Goal: Information Seeking & Learning: Learn about a topic

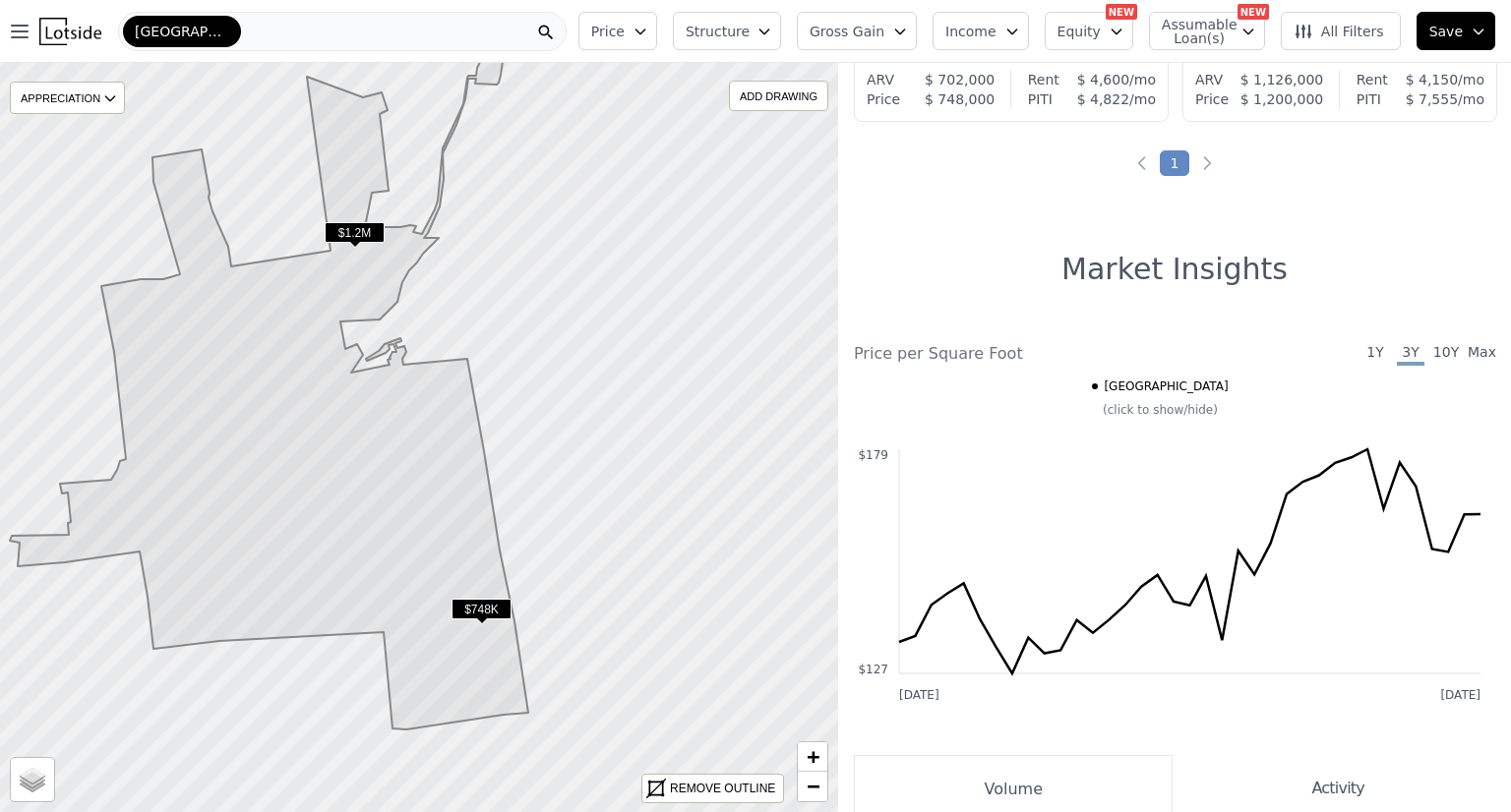
scroll to position [286, 0]
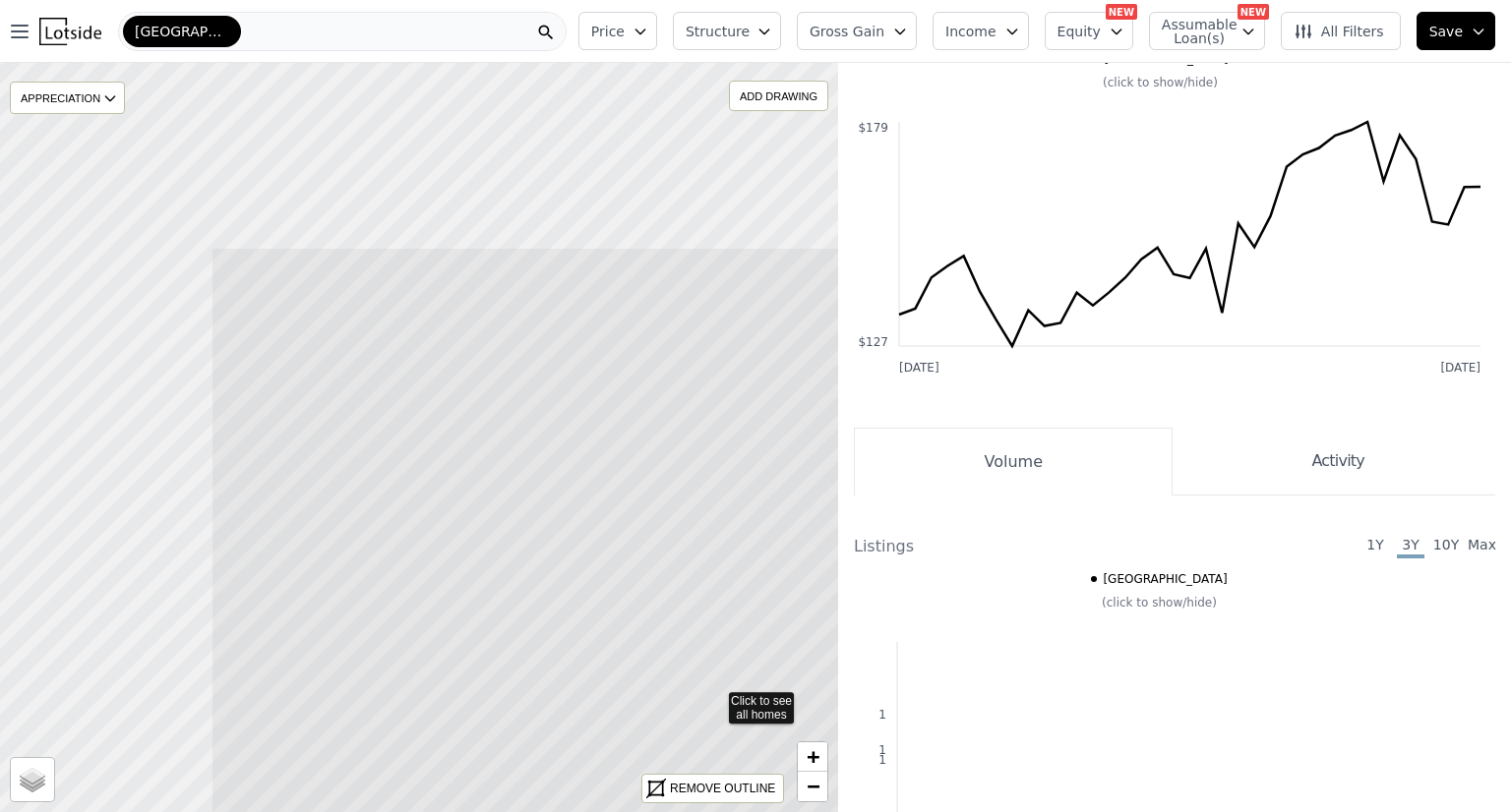
drag, startPoint x: 189, startPoint y: 280, endPoint x: 449, endPoint y: 461, distance: 316.8
click at [449, 461] on icon at bounding box center [715, 697] width 1009 height 902
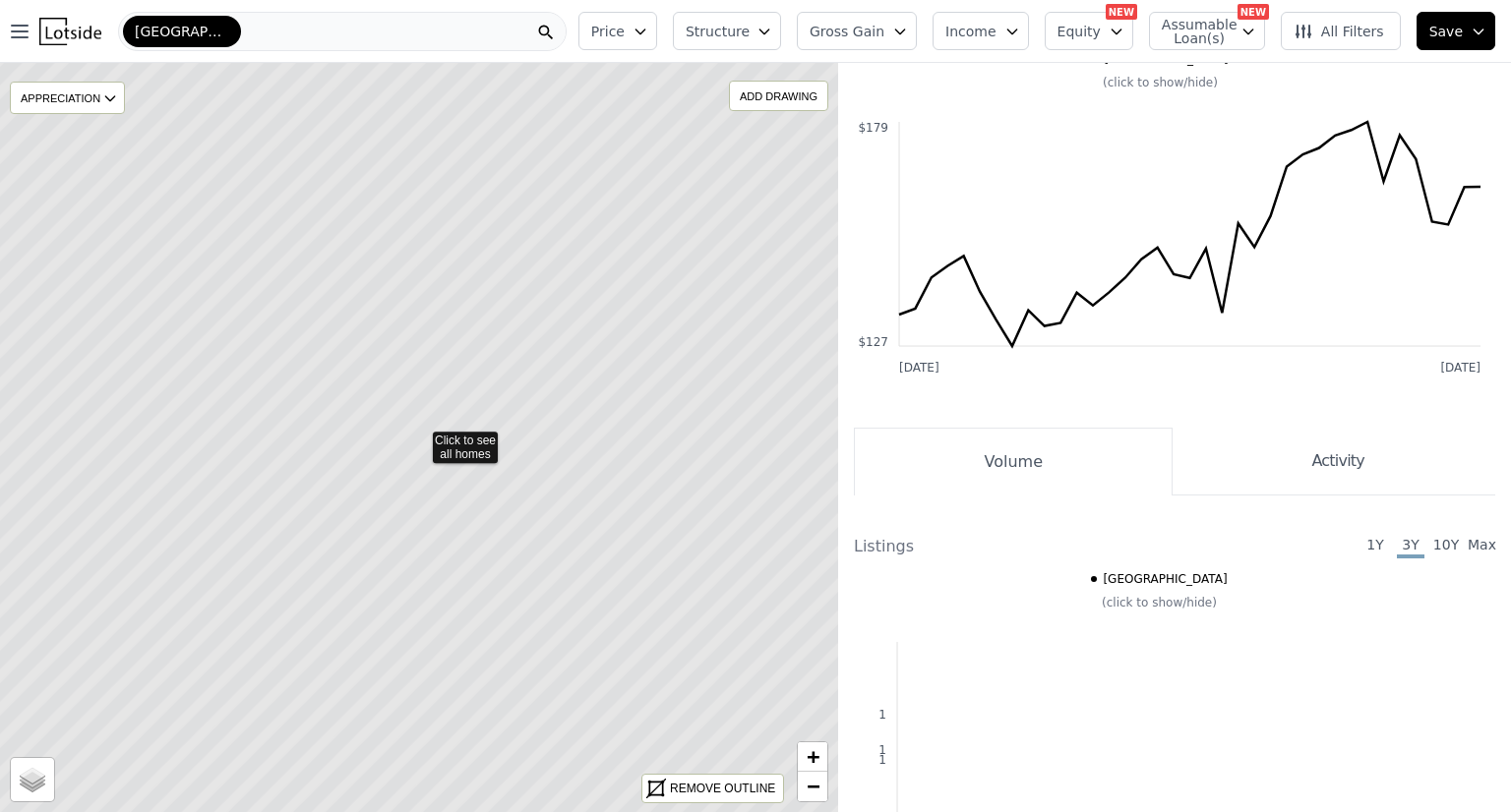
click at [449, 461] on icon at bounding box center [420, 437] width 1009 height 902
click at [479, 444] on icon at bounding box center [420, 437] width 1009 height 902
click at [464, 450] on icon at bounding box center [420, 437] width 1009 height 902
click at [550, 425] on icon at bounding box center [420, 437] width 1009 height 902
click at [605, 397] on icon at bounding box center [420, 437] width 1009 height 902
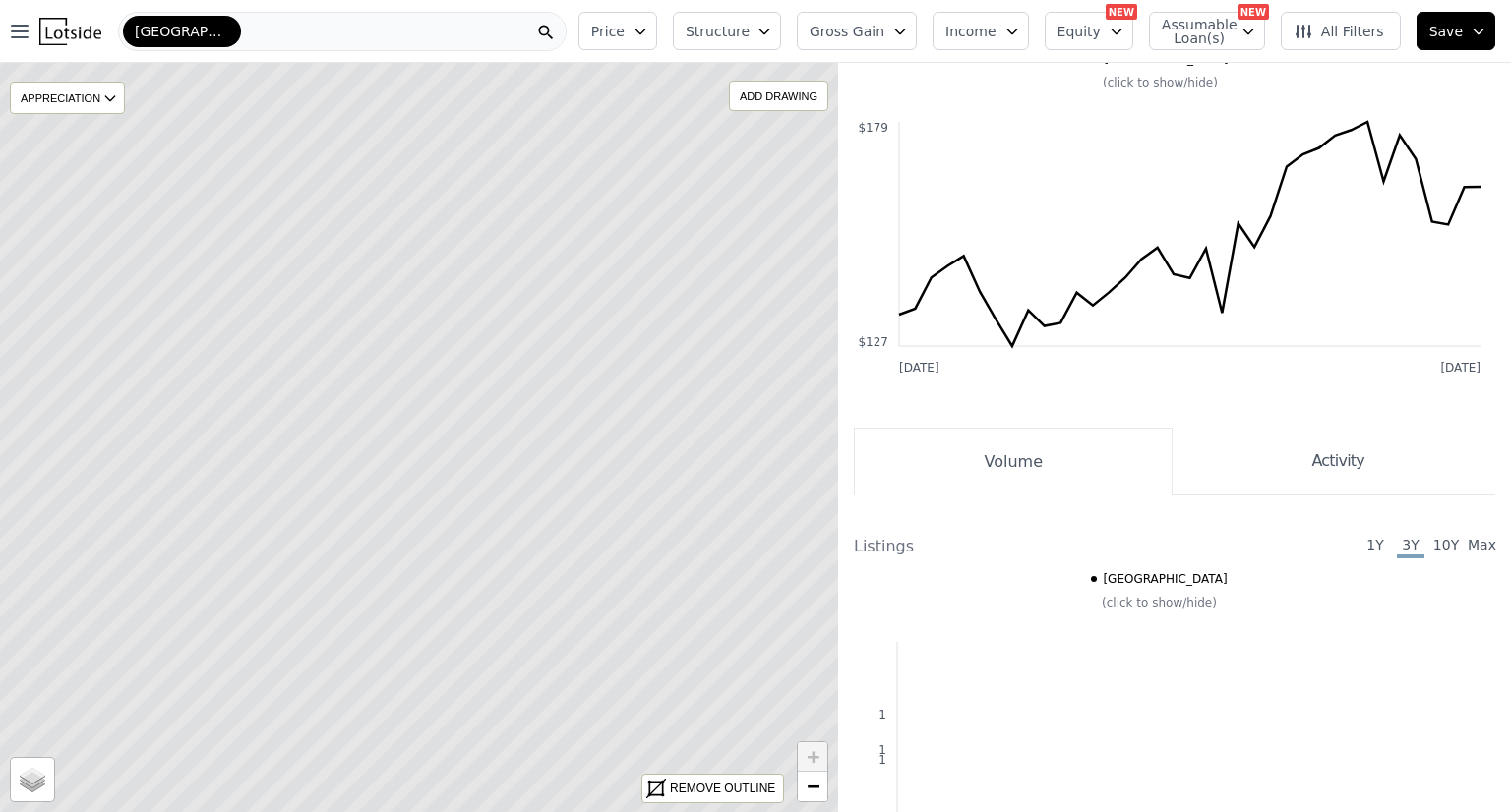
click at [595, 406] on icon at bounding box center [420, 437] width 1009 height 902
click at [100, 87] on div "APPRECIATION" at bounding box center [67, 97] width 115 height 33
click at [105, 94] on icon at bounding box center [110, 98] width 16 height 16
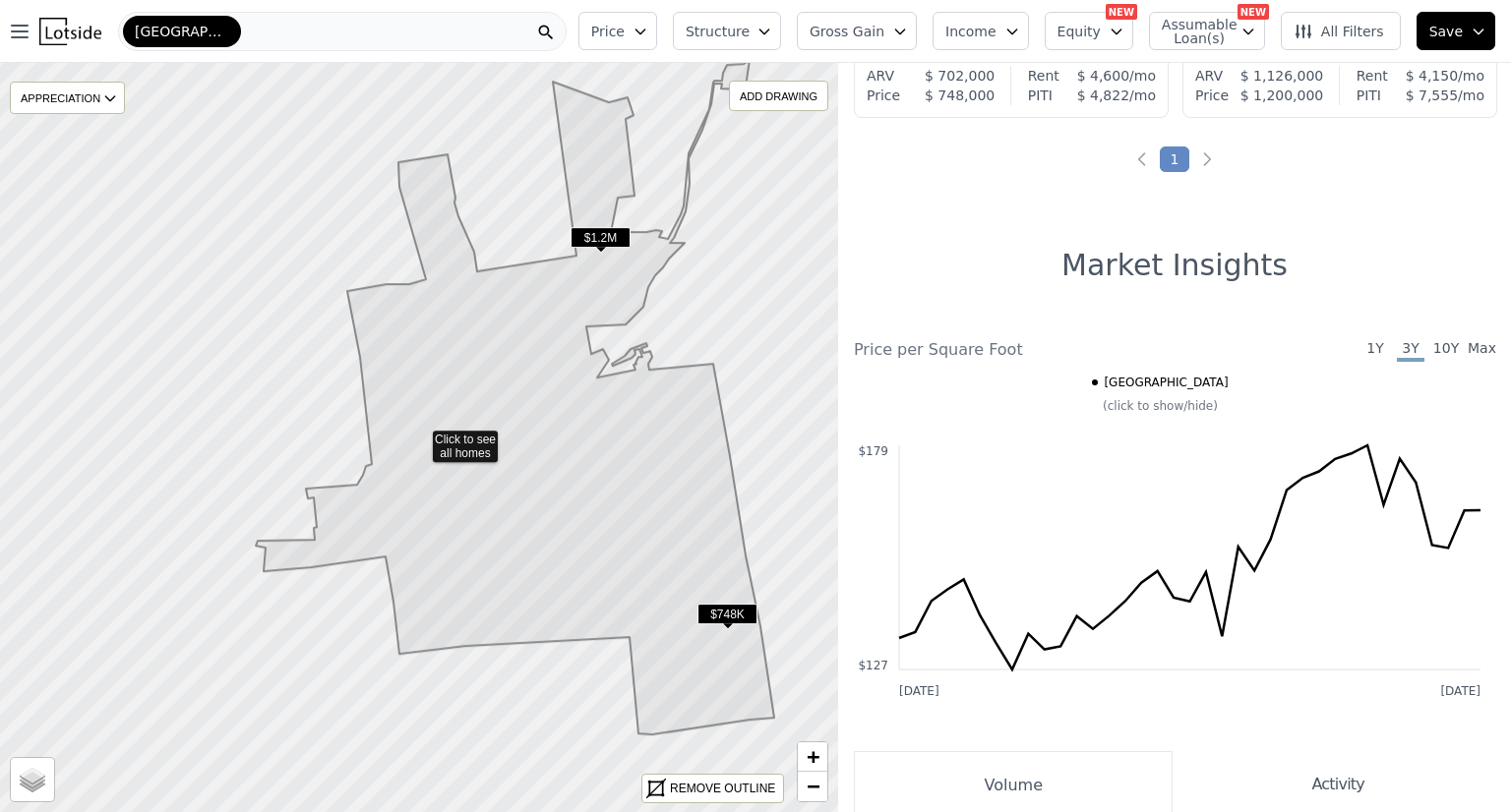
click at [717, 604] on span "$748K" at bounding box center [727, 613] width 60 height 21
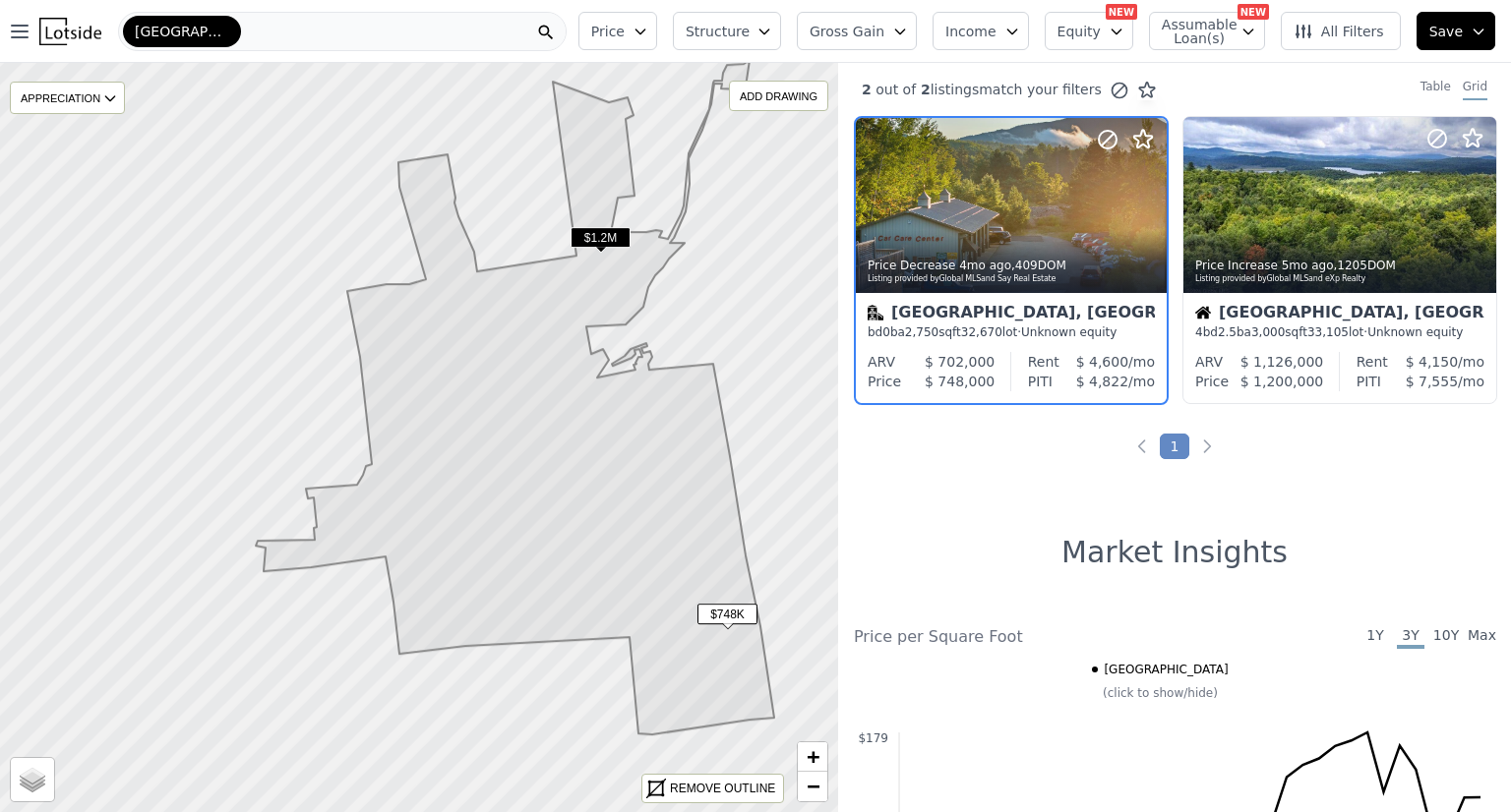
click at [717, 604] on span "$748K" at bounding box center [727, 613] width 60 height 21
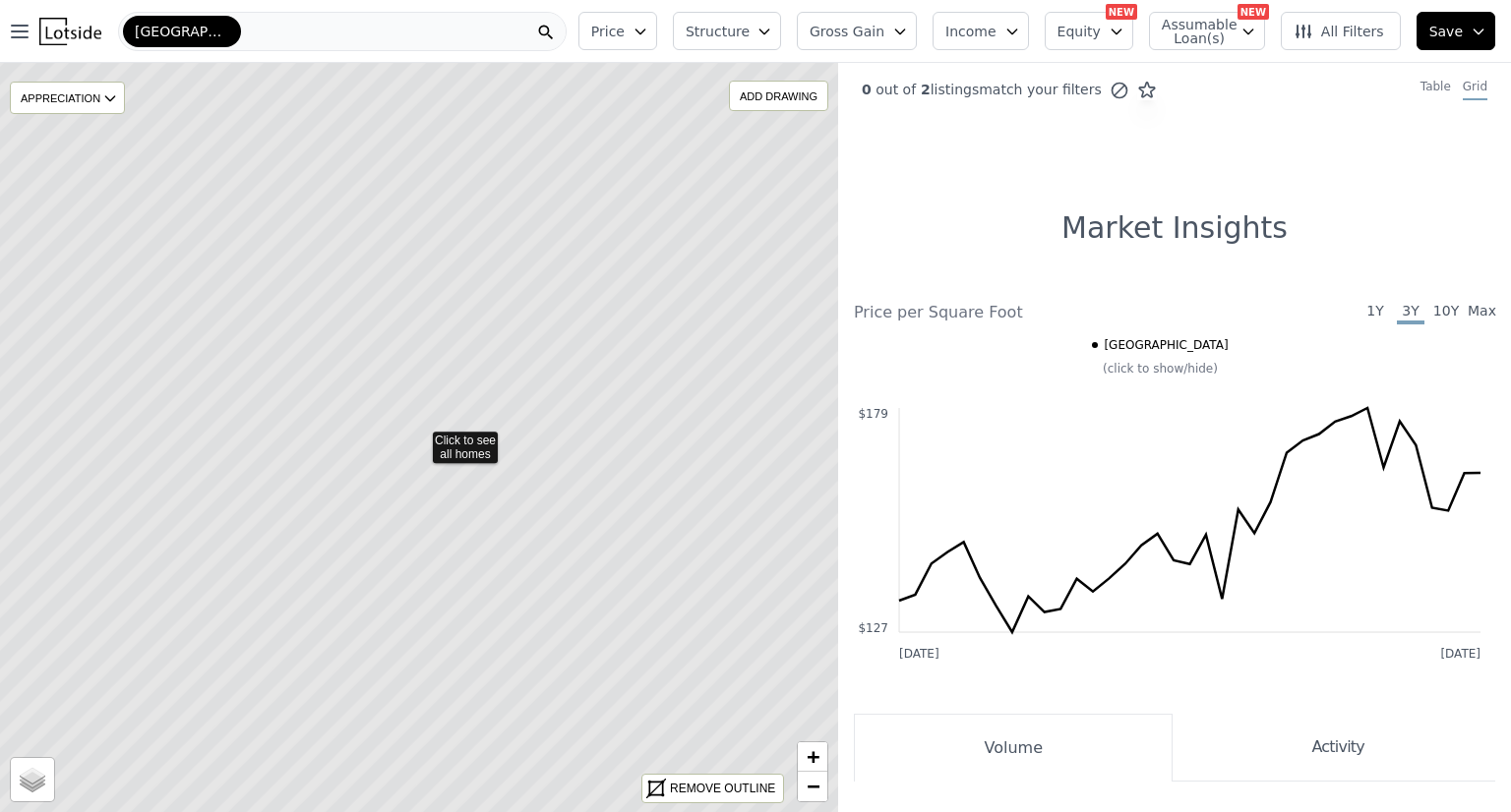
click at [503, 338] on icon at bounding box center [420, 437] width 1009 height 902
click at [1367, 22] on span "All Filters" at bounding box center [1338, 32] width 90 height 20
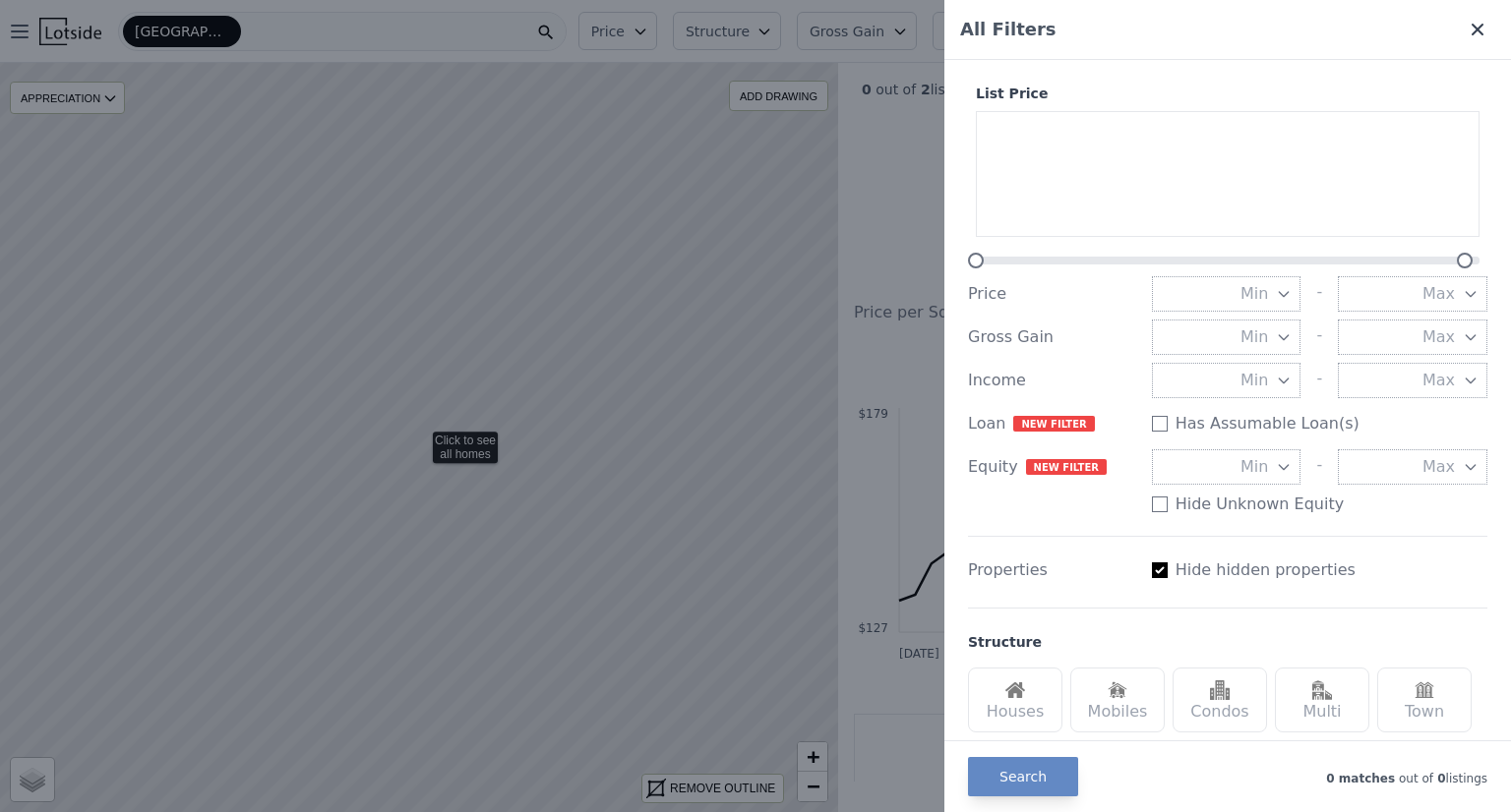
click at [1467, 30] on icon at bounding box center [1477, 30] width 20 height 20
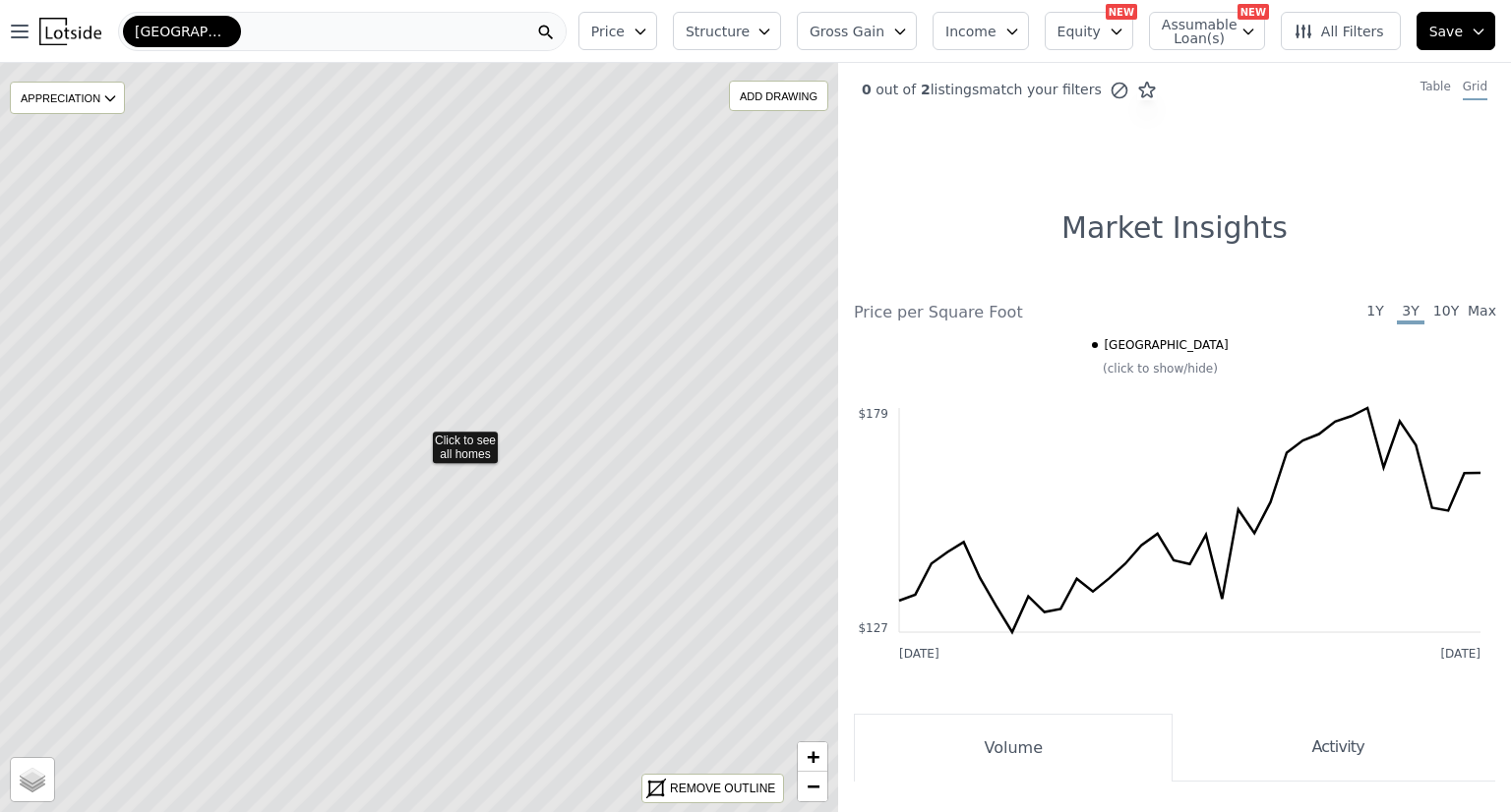
click at [1479, 25] on icon "button" at bounding box center [1478, 32] width 16 height 16
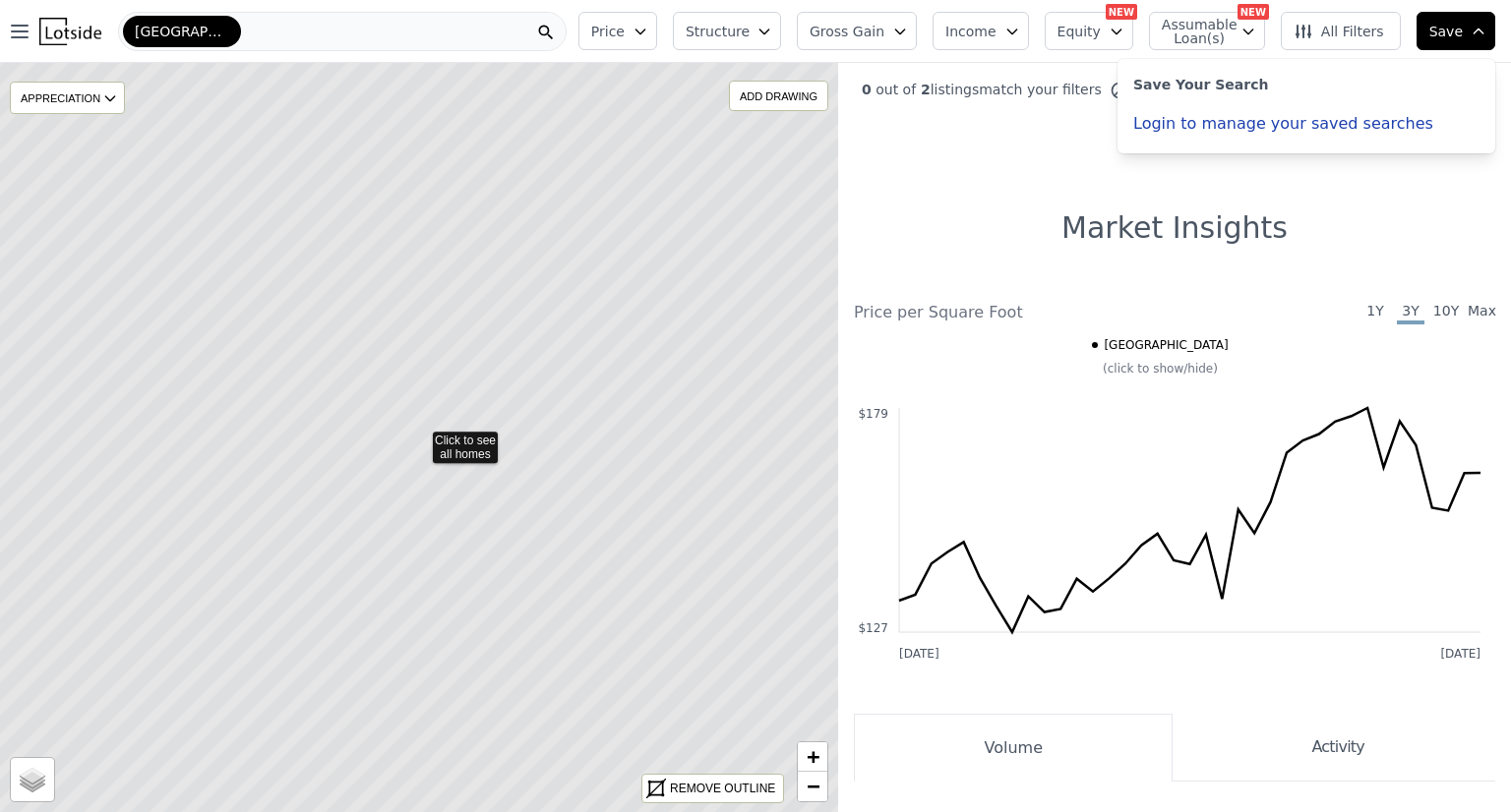
click at [1479, 25] on icon "button" at bounding box center [1478, 32] width 16 height 16
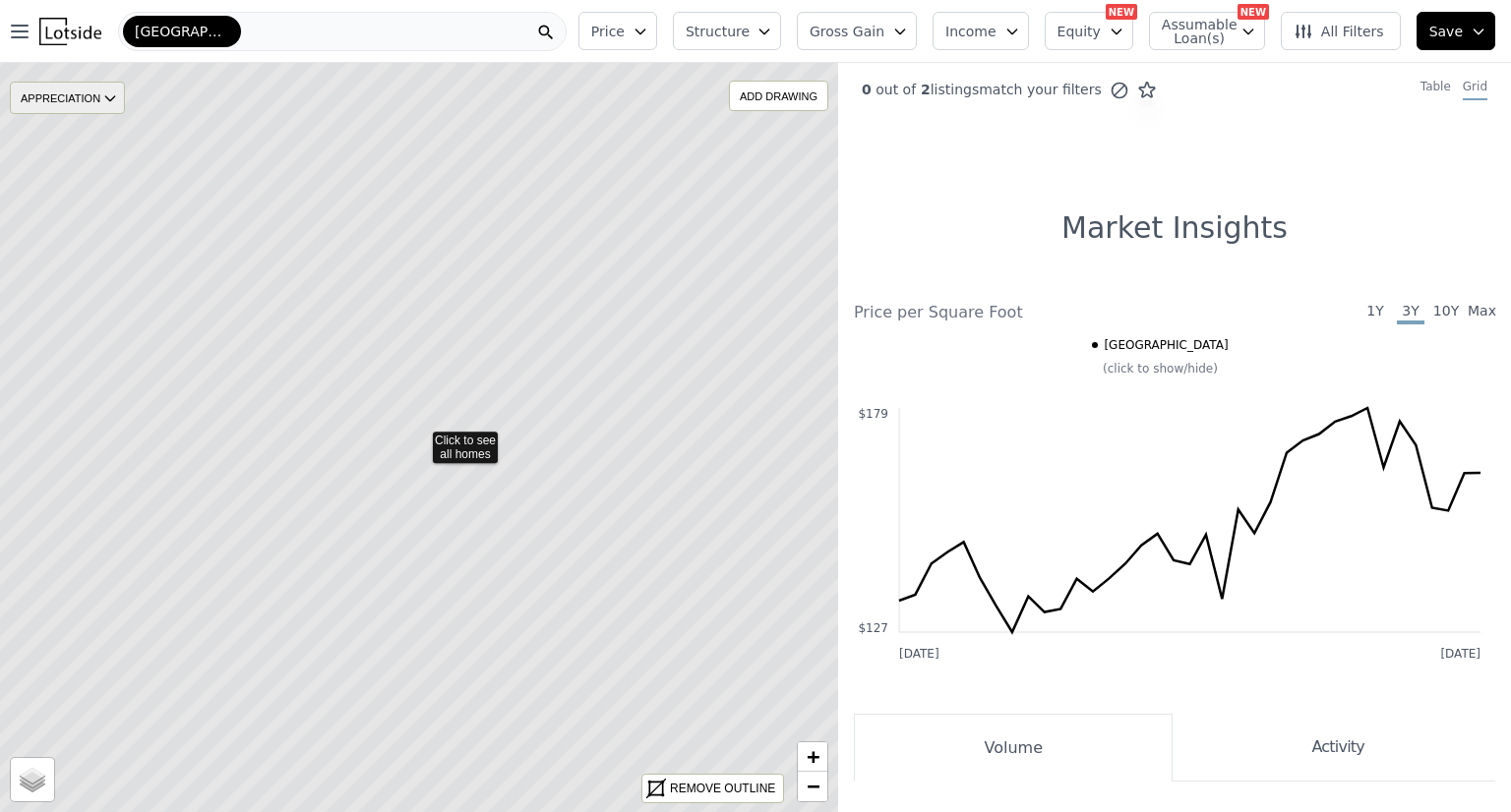
click at [109, 99] on icon at bounding box center [110, 98] width 16 height 16
click at [16, 21] on icon "button" at bounding box center [20, 32] width 24 height 24
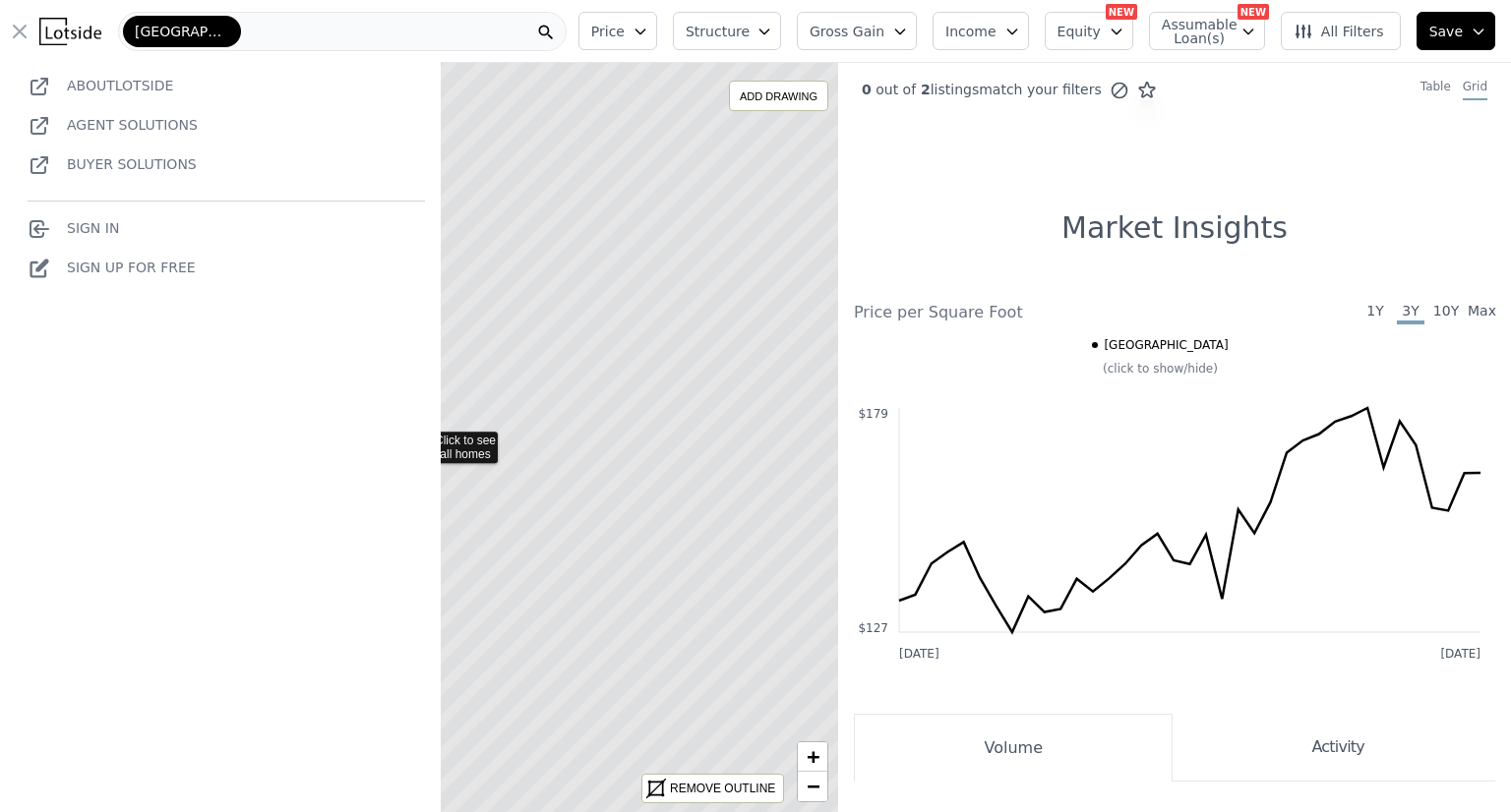
click at [548, 345] on icon at bounding box center [420, 437] width 1009 height 902
click at [13, 32] on icon "button" at bounding box center [20, 32] width 24 height 24
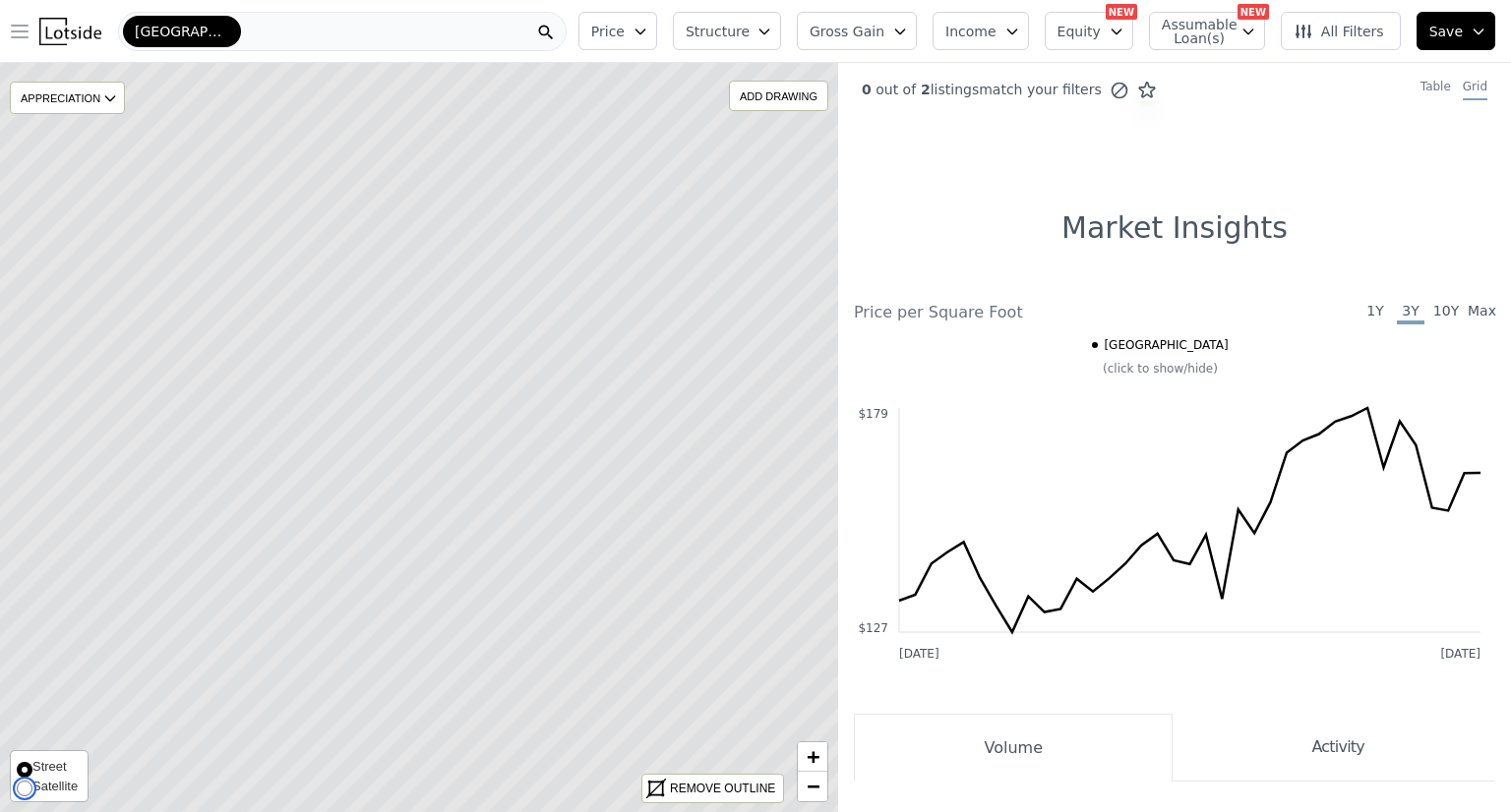
click at [27, 781] on input "Satellite" at bounding box center [25, 788] width 16 height 16
radio input "true"
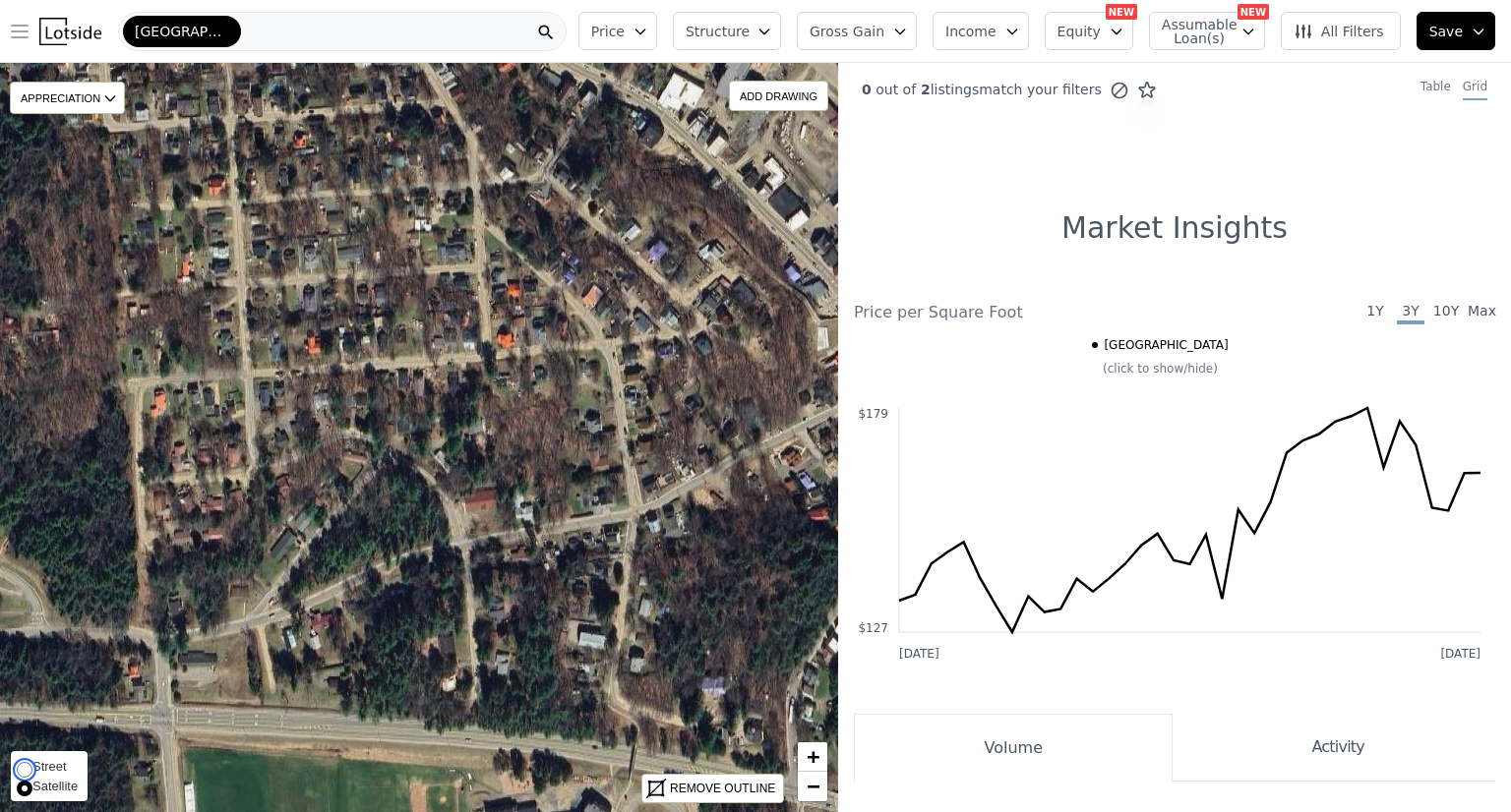
click at [22, 766] on input "Street" at bounding box center [25, 768] width 16 height 16
radio input "true"
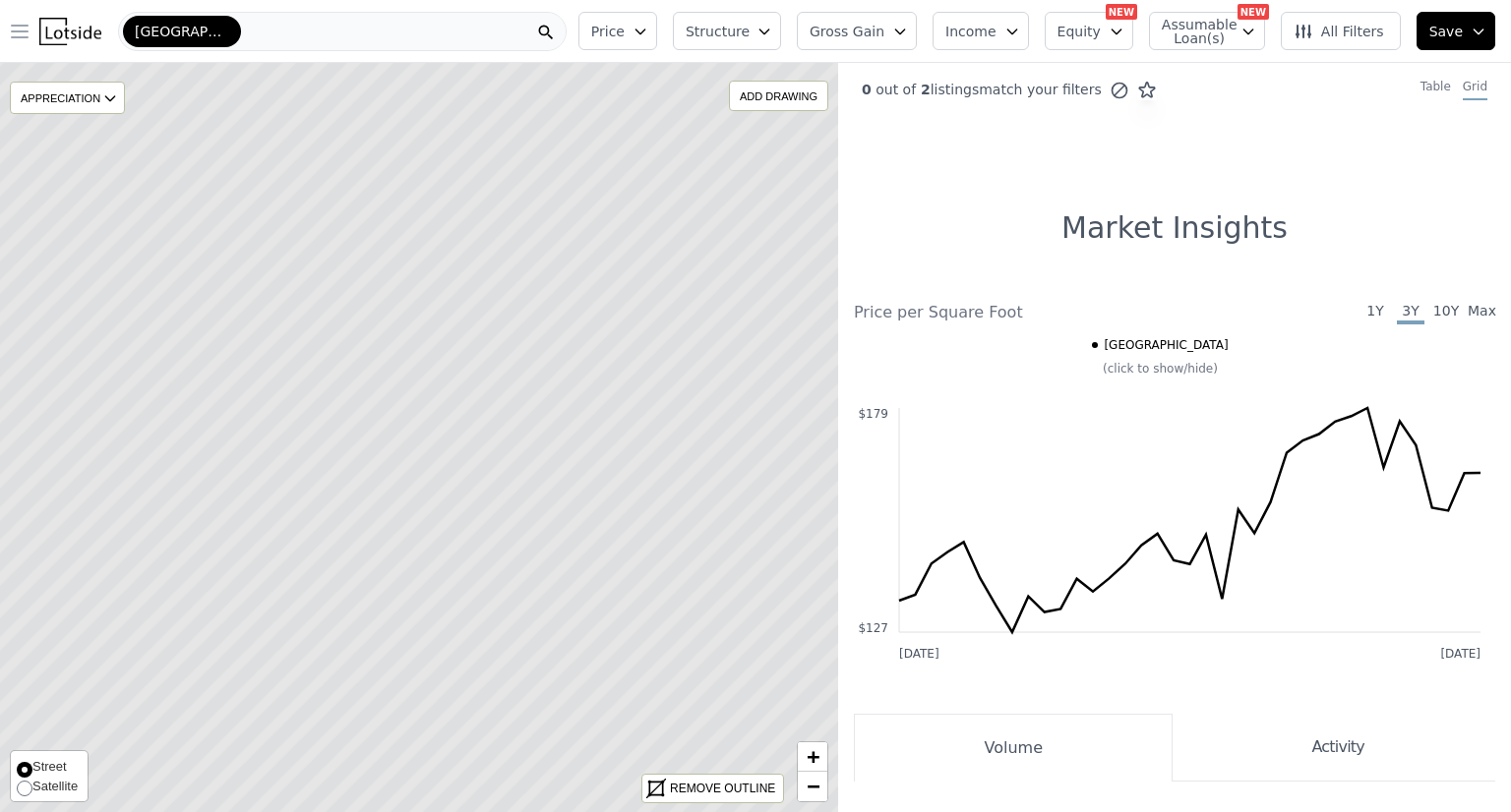
click at [20, 796] on div "Street Satellite" at bounding box center [49, 775] width 79 height 52
click at [25, 790] on input "Satellite" at bounding box center [25, 788] width 16 height 16
radio input "true"
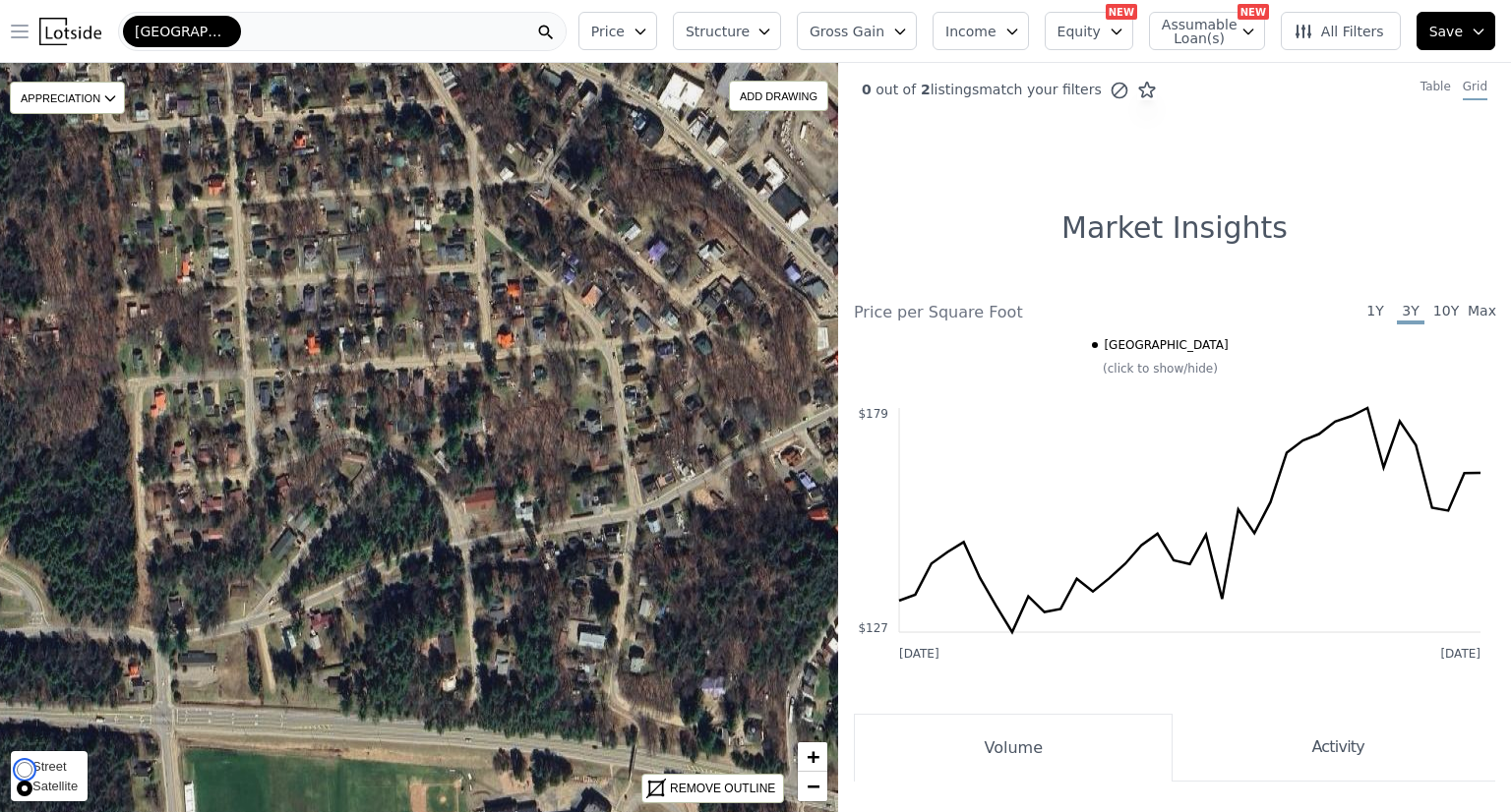
click at [20, 768] on input "Street" at bounding box center [25, 768] width 16 height 16
radio input "true"
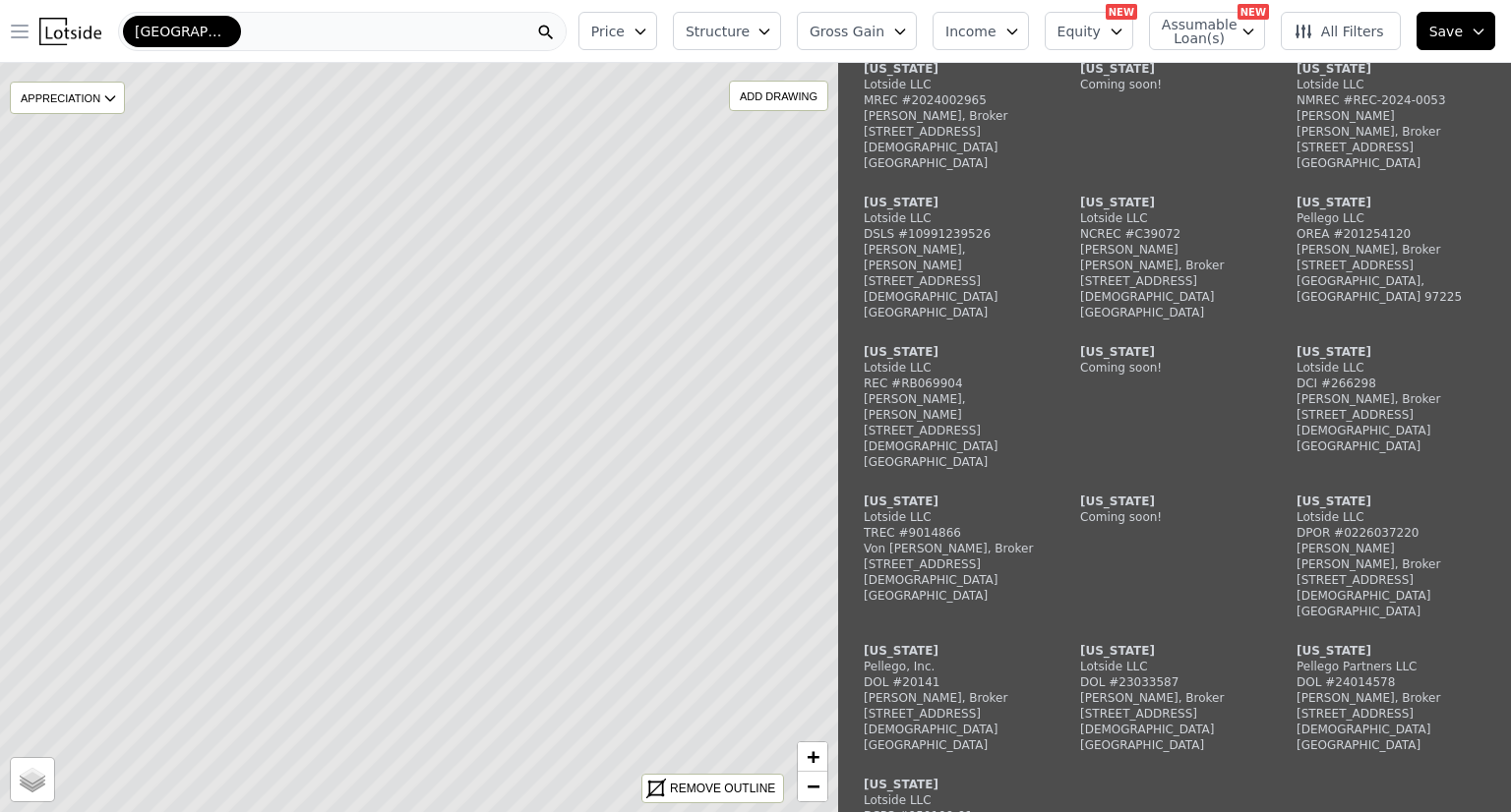
scroll to position [2815, 0]
click at [462, 462] on icon at bounding box center [420, 437] width 1009 height 902
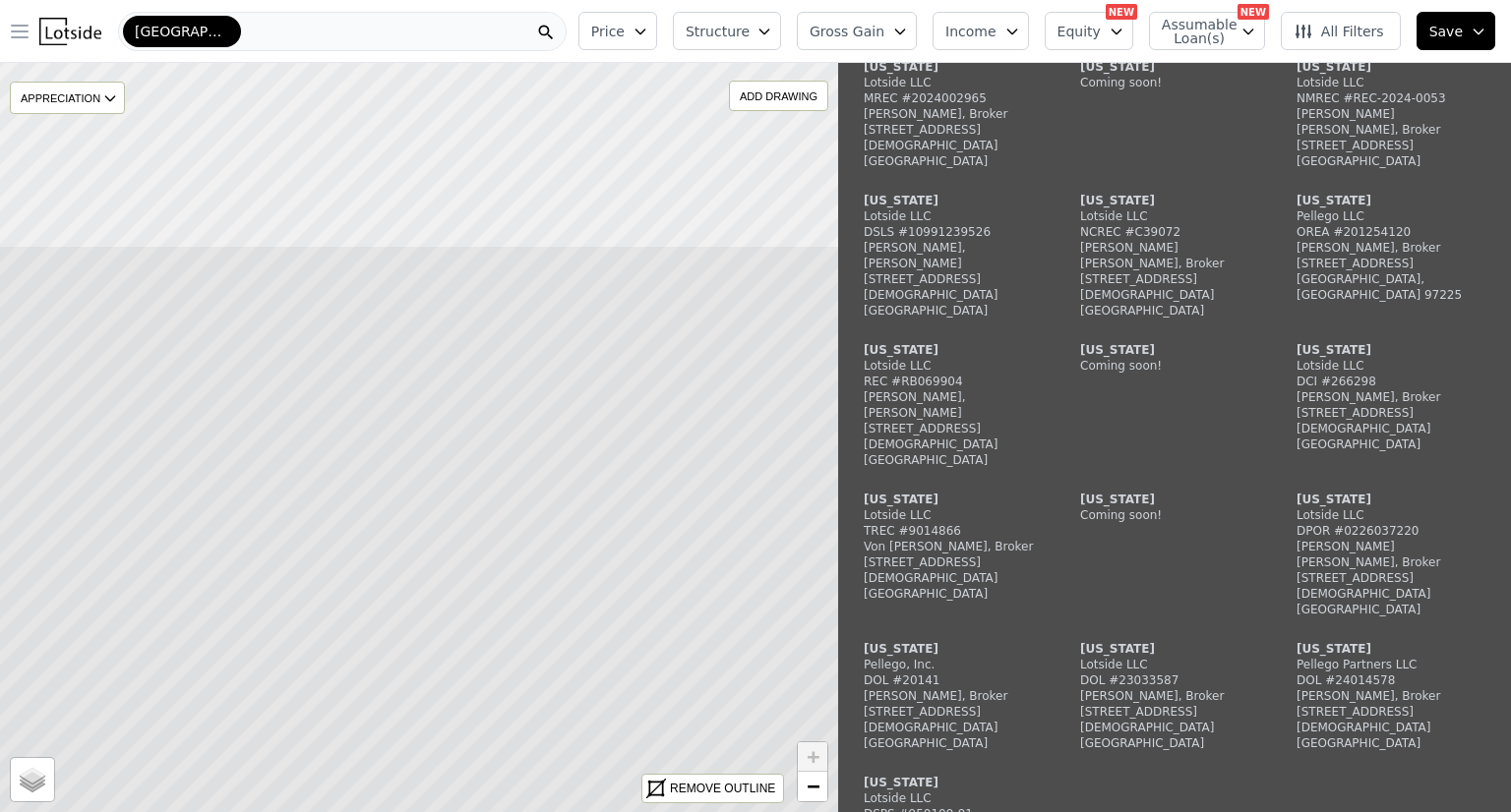
drag, startPoint x: 535, startPoint y: 237, endPoint x: 468, endPoint y: 515, distance: 286.0
click at [468, 515] on icon at bounding box center [358, 695] width 1009 height 902
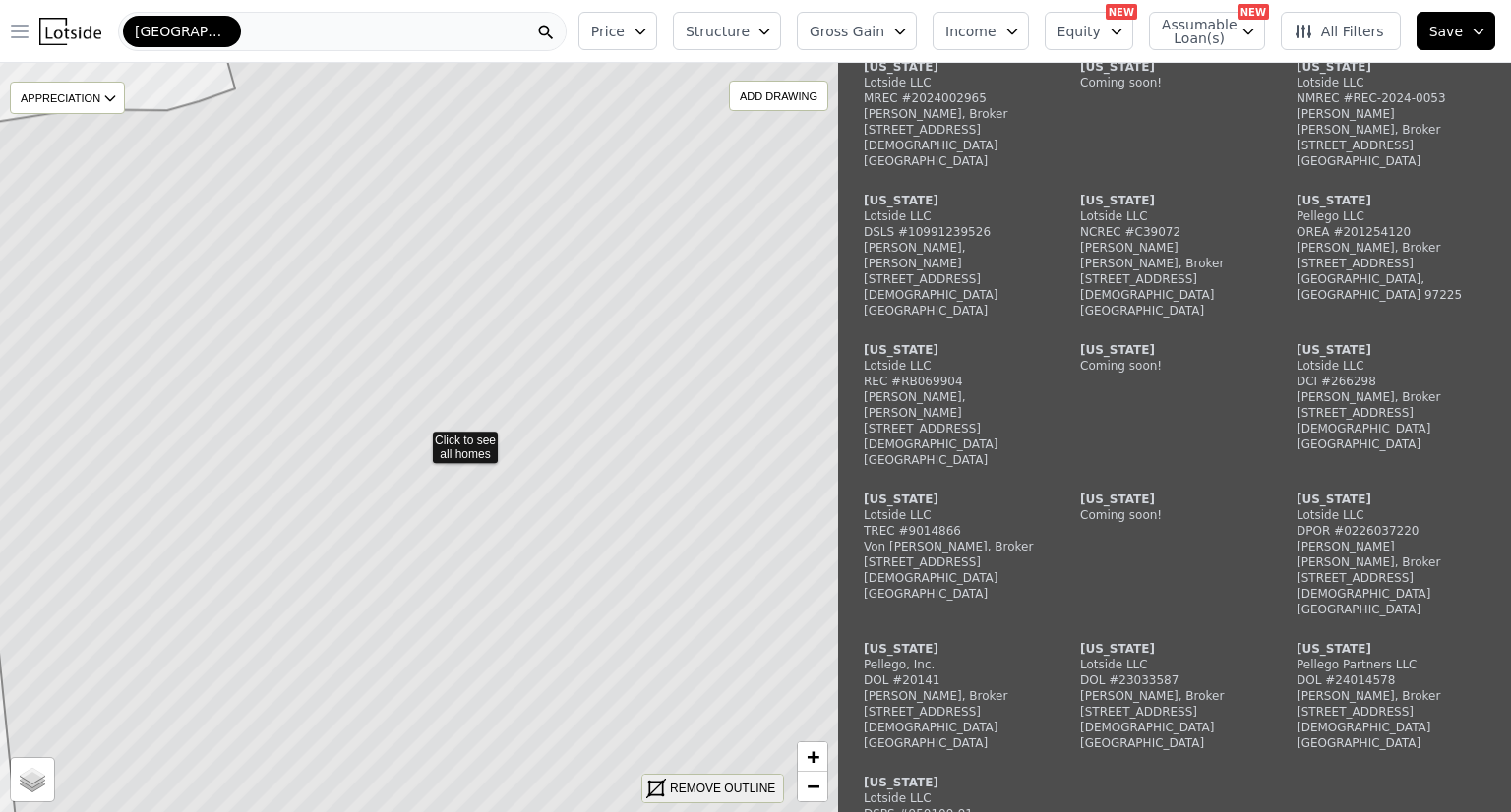
click at [693, 795] on div "REMOVE OUTLINE" at bounding box center [722, 788] width 105 height 18
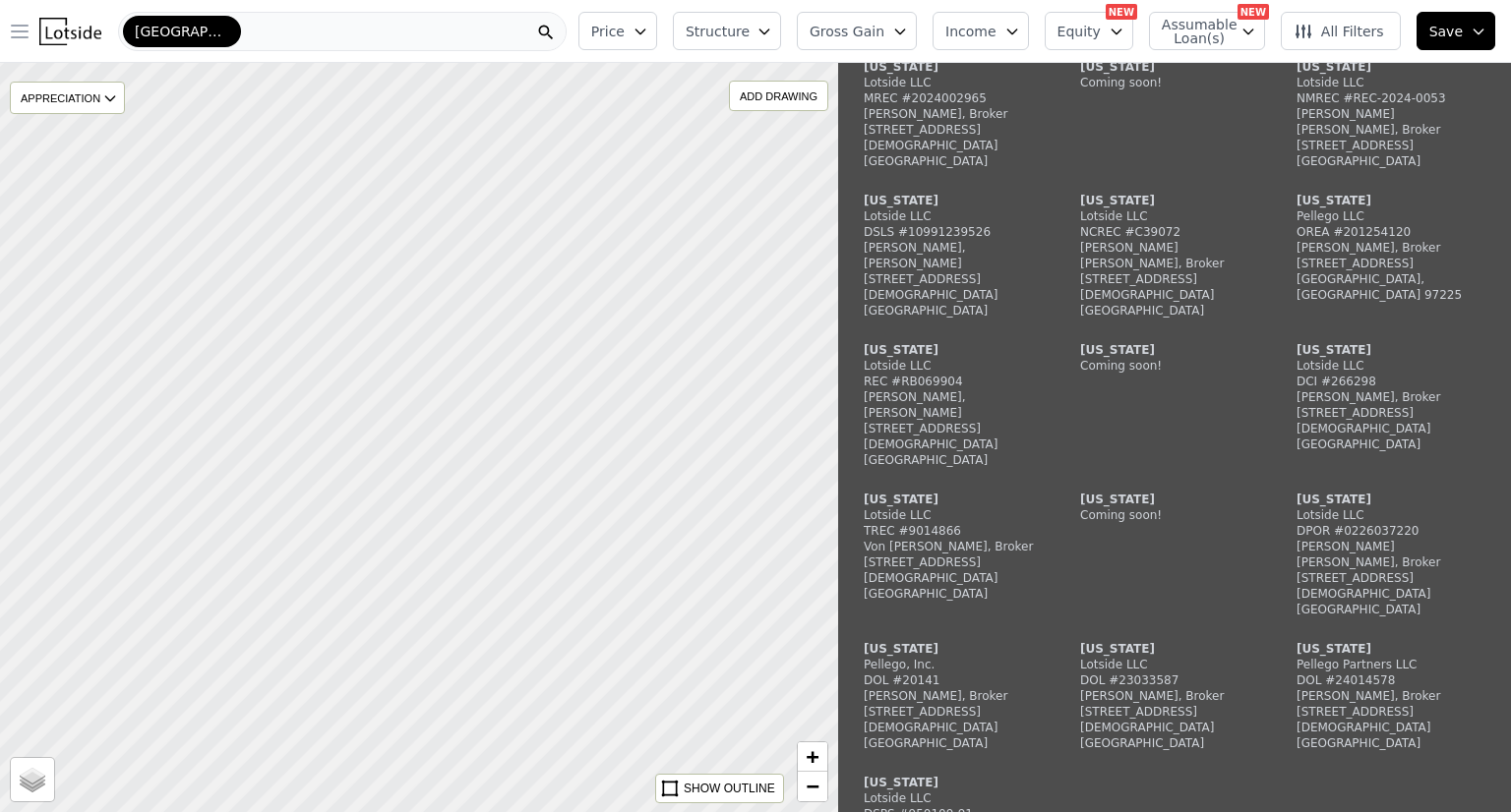
scroll to position [3138, 0]
click at [781, 178] on span "$1.2M" at bounding box center [775, 186] width 60 height 21
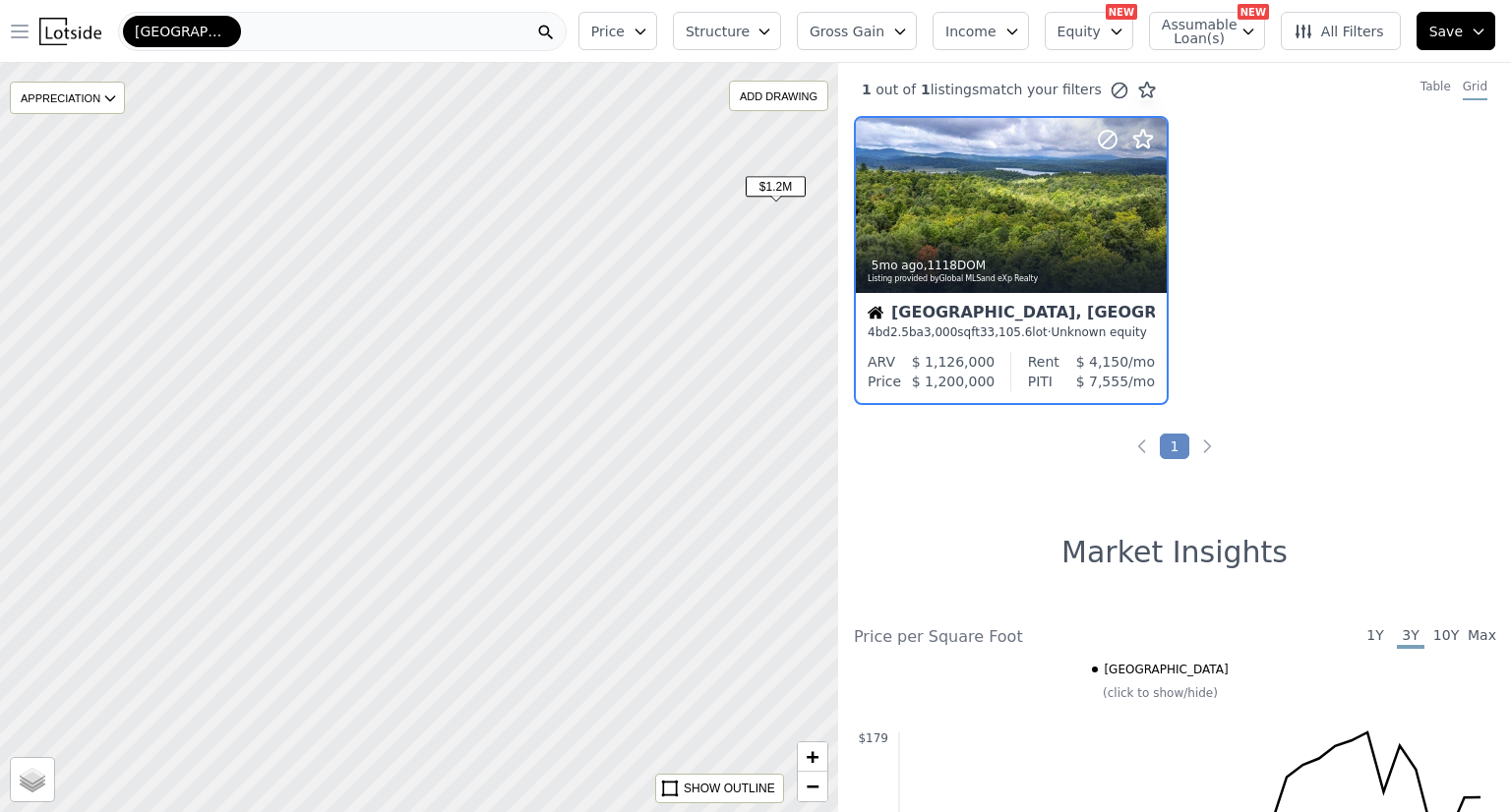
scroll to position [0, 0]
click at [1053, 240] on div at bounding box center [1011, 248] width 311 height 36
